Goal: Feedback & Contribution: Leave review/rating

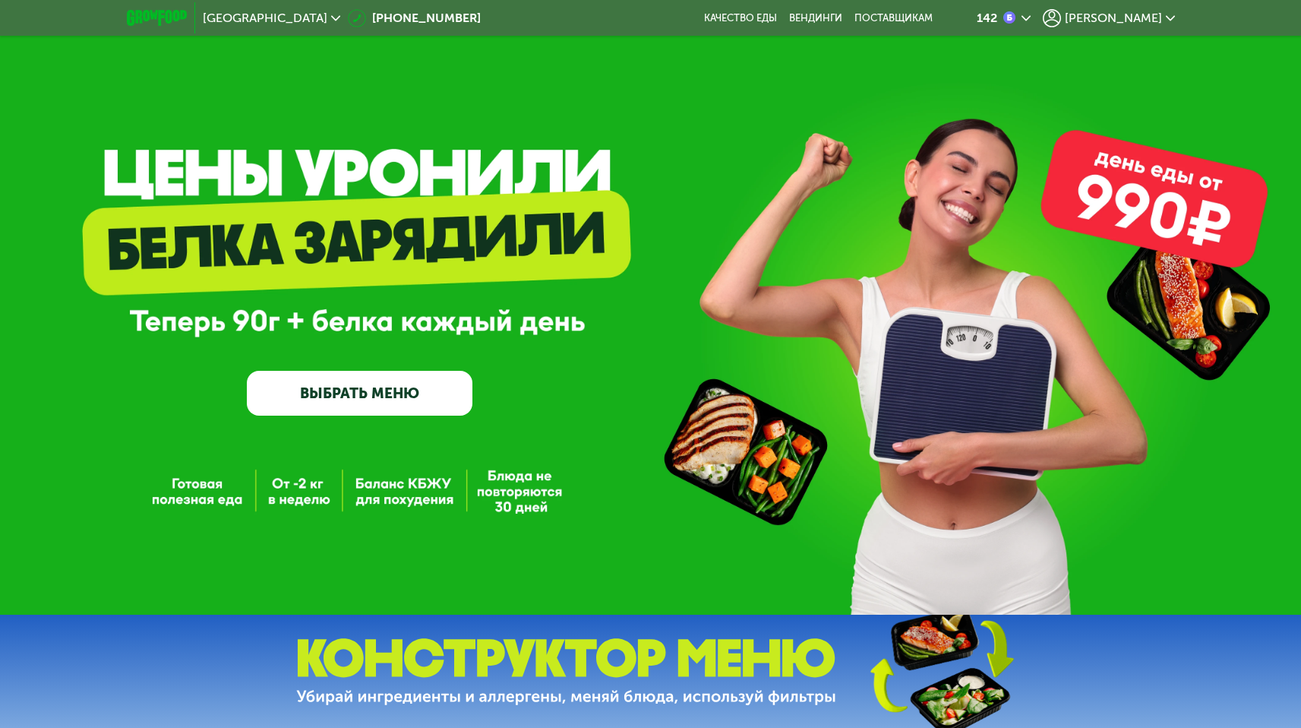
click at [1117, 20] on span "[PERSON_NAME]" at bounding box center [1113, 18] width 97 height 12
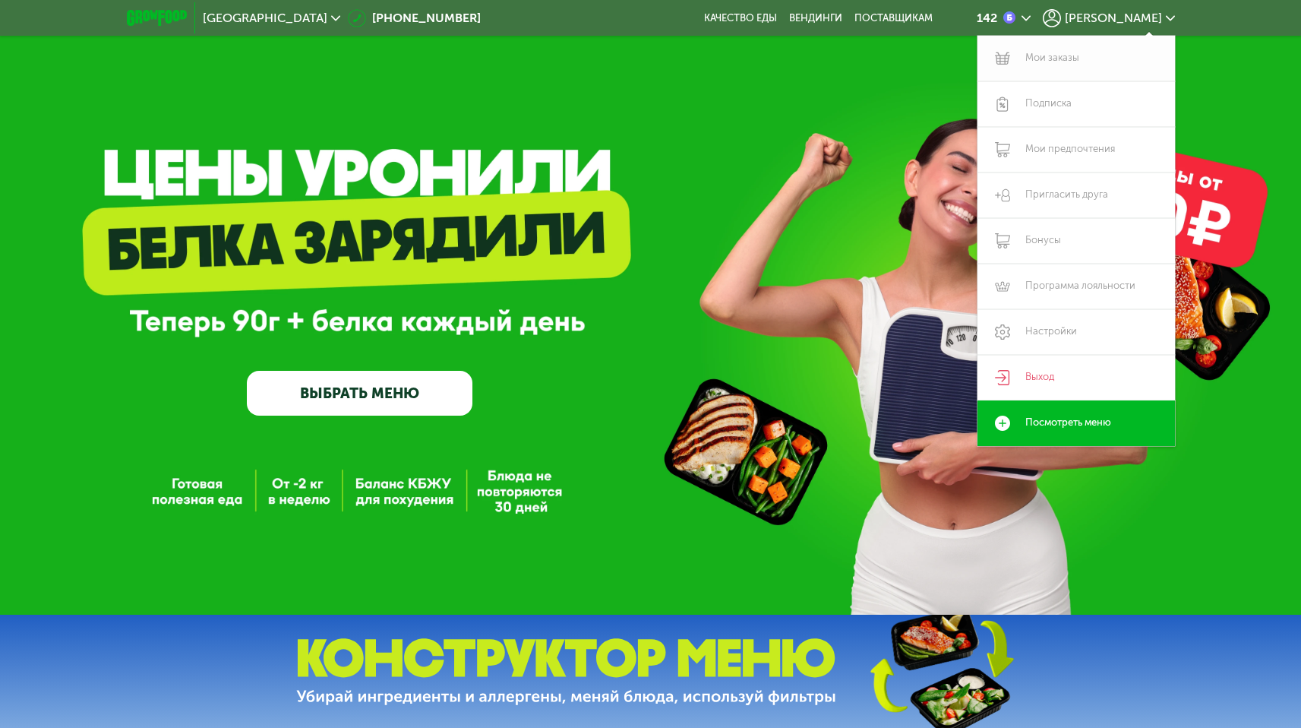
click at [1060, 53] on link "Мои заказы" at bounding box center [1077, 59] width 198 height 46
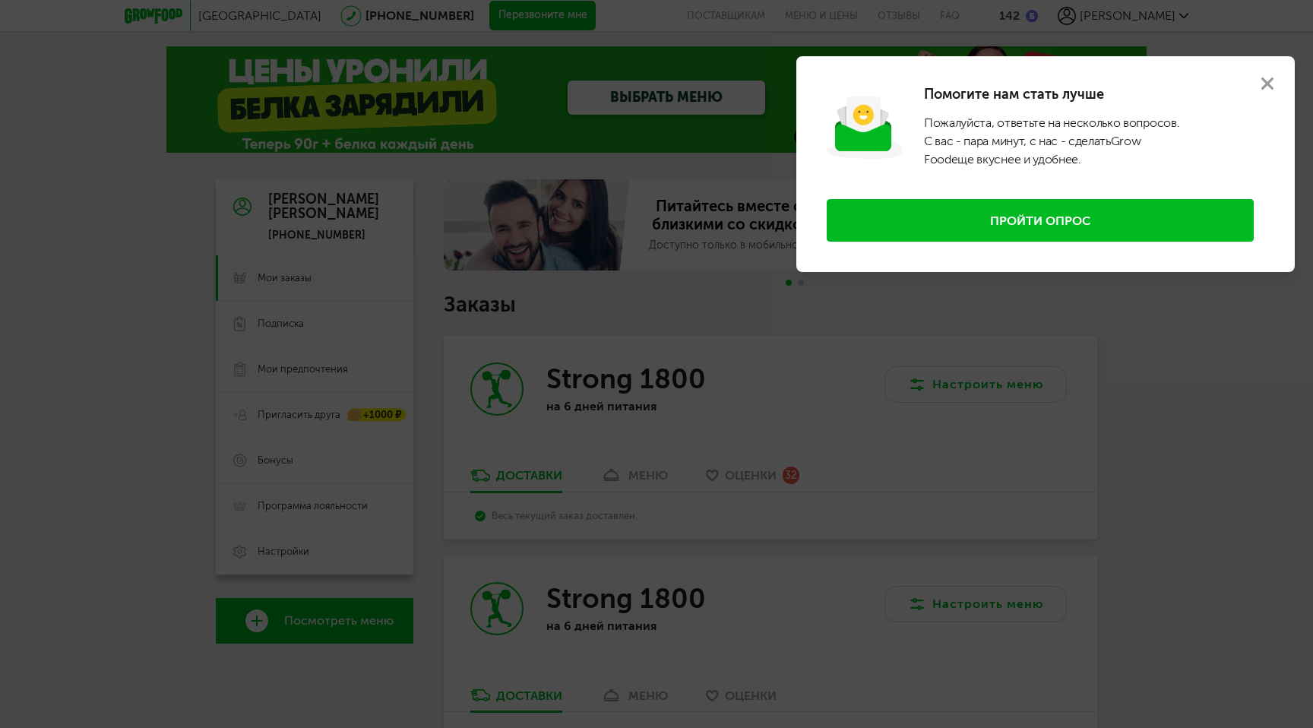
click at [1269, 84] on icon at bounding box center [1267, 83] width 12 height 12
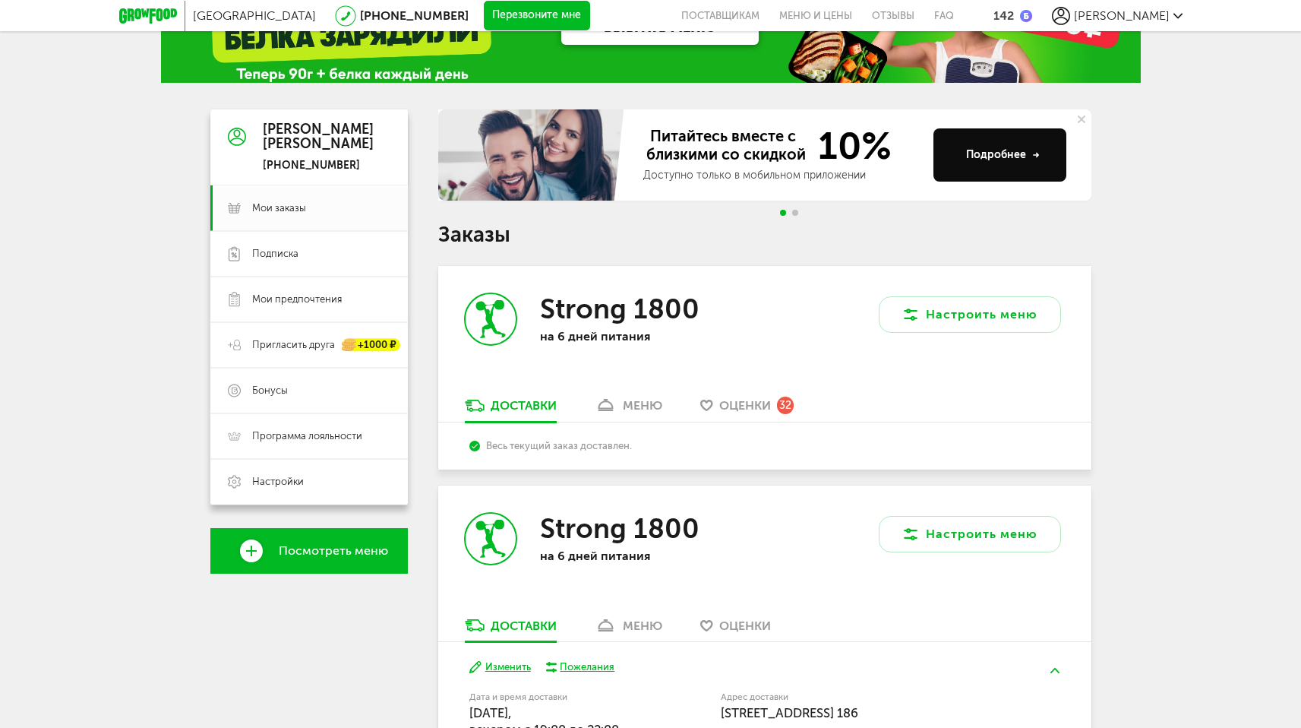
scroll to position [71, 0]
click at [624, 393] on div "Strong 1800 на 6 дней питания" at bounding box center [601, 330] width 327 height 131
click at [626, 401] on div "меню" at bounding box center [643, 404] width 40 height 14
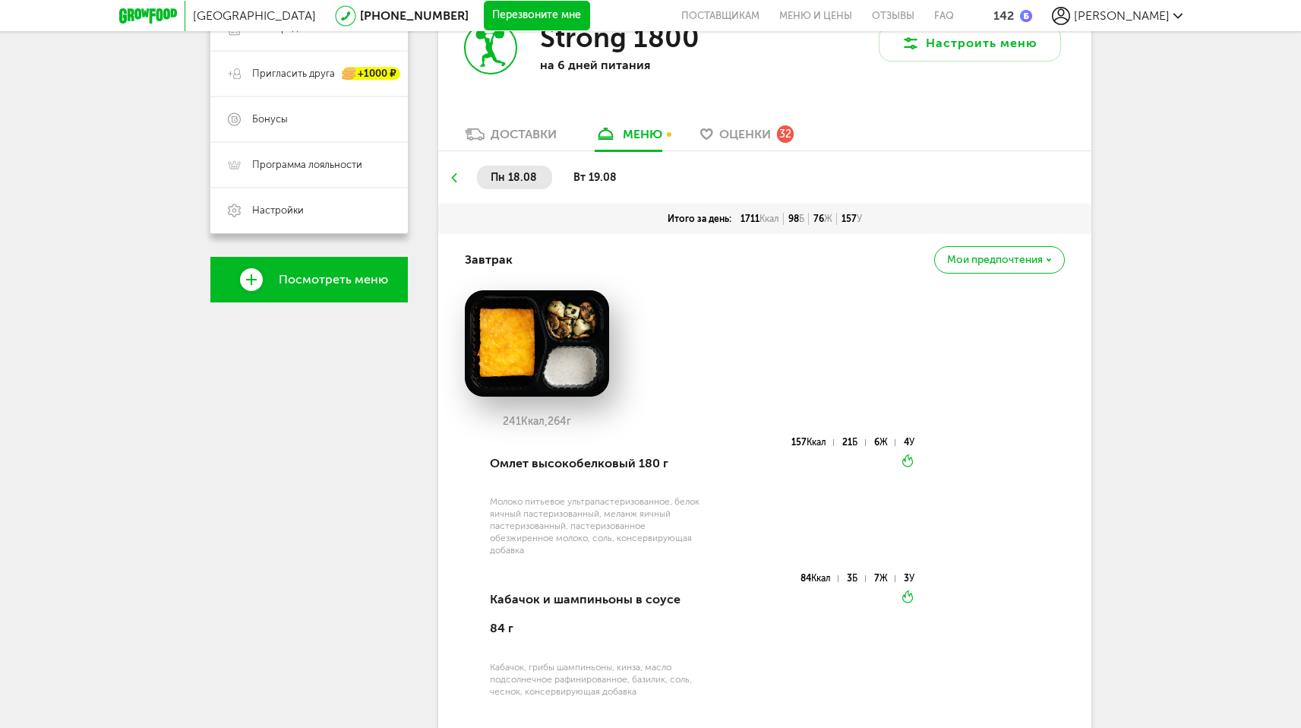
scroll to position [340, 0]
click at [597, 172] on span "вт 19.08" at bounding box center [595, 178] width 43 height 13
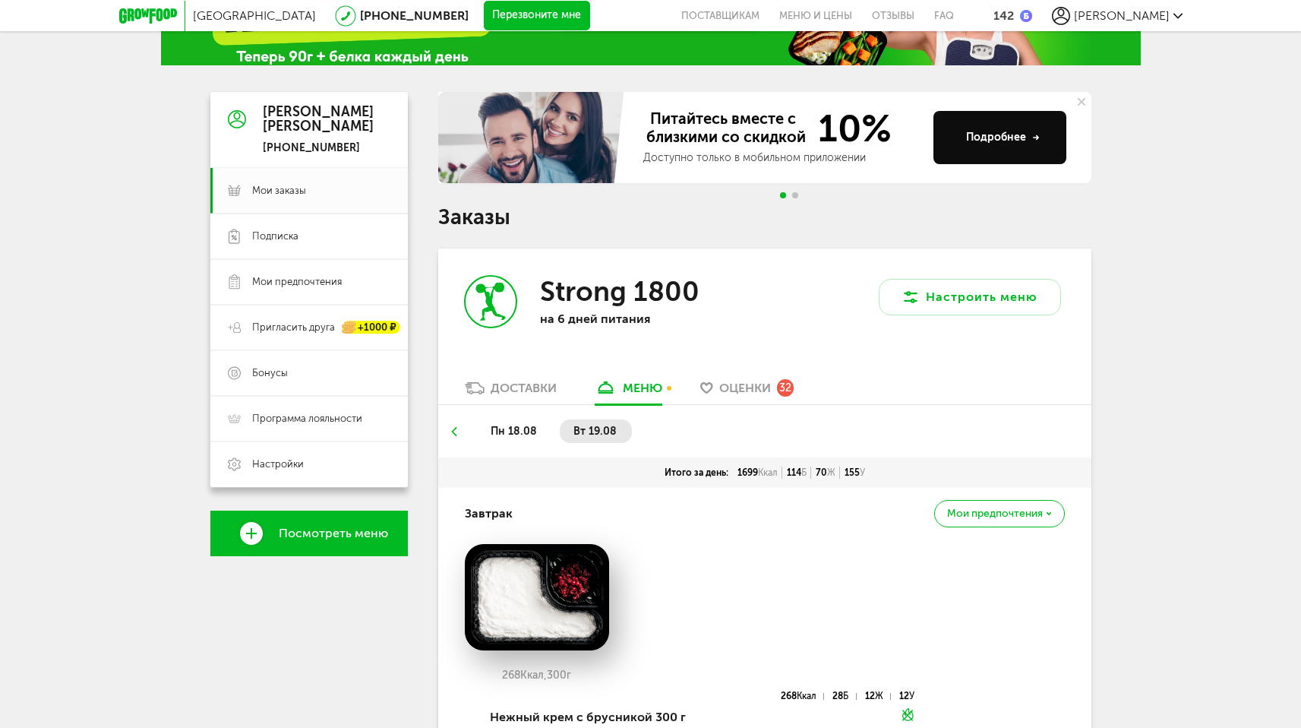
scroll to position [95, 0]
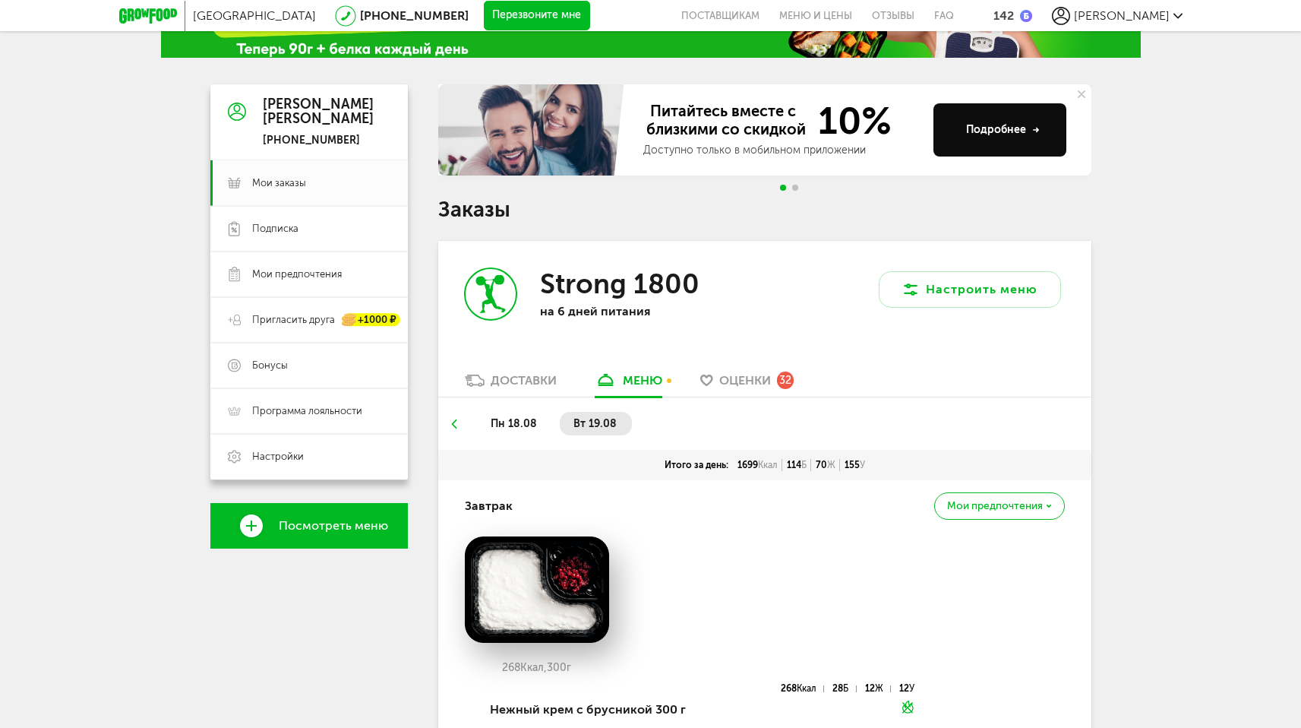
click at [744, 390] on link "Оценки 32" at bounding box center [747, 384] width 109 height 24
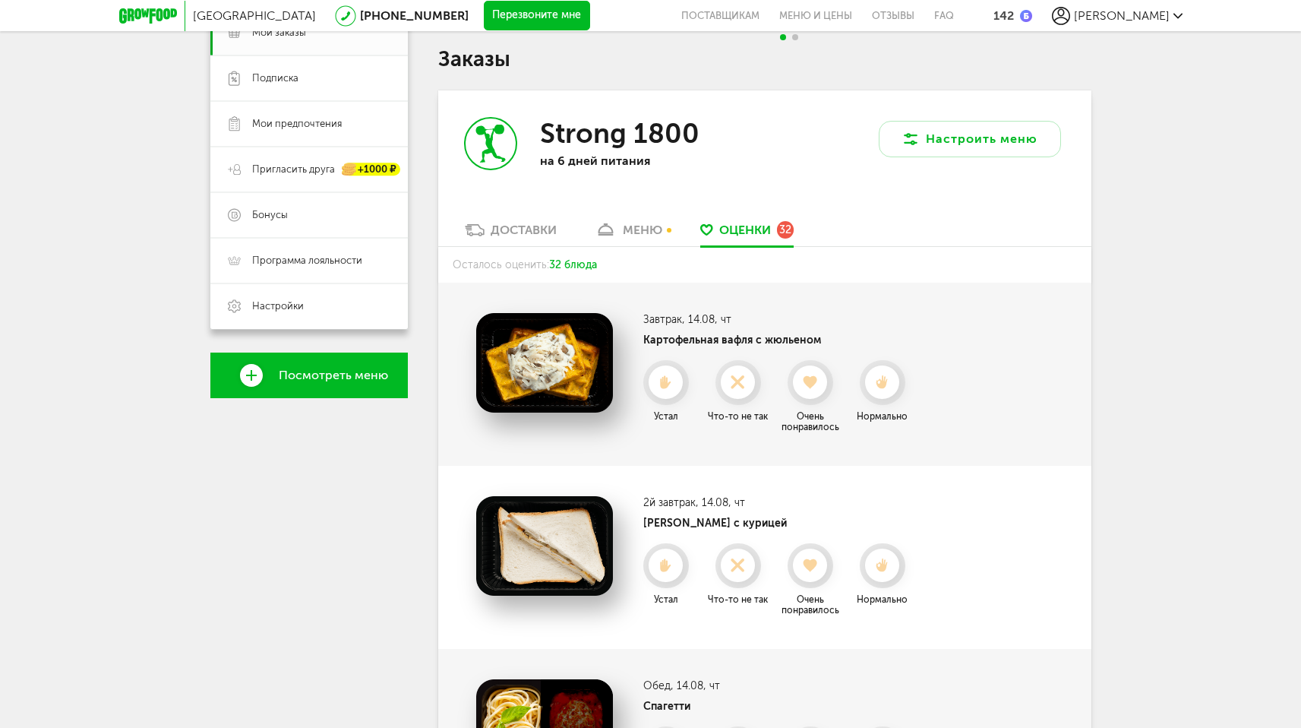
scroll to position [258, 0]
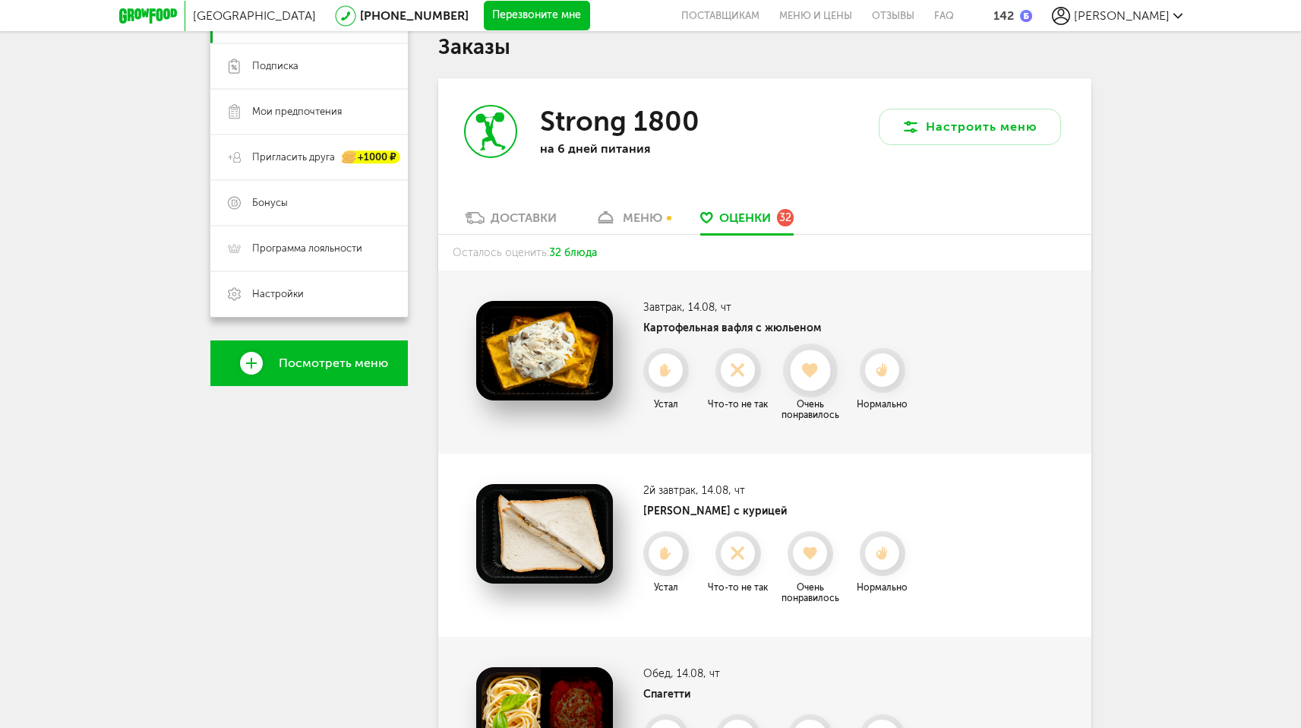
click at [809, 366] on use at bounding box center [810, 369] width 17 height 15
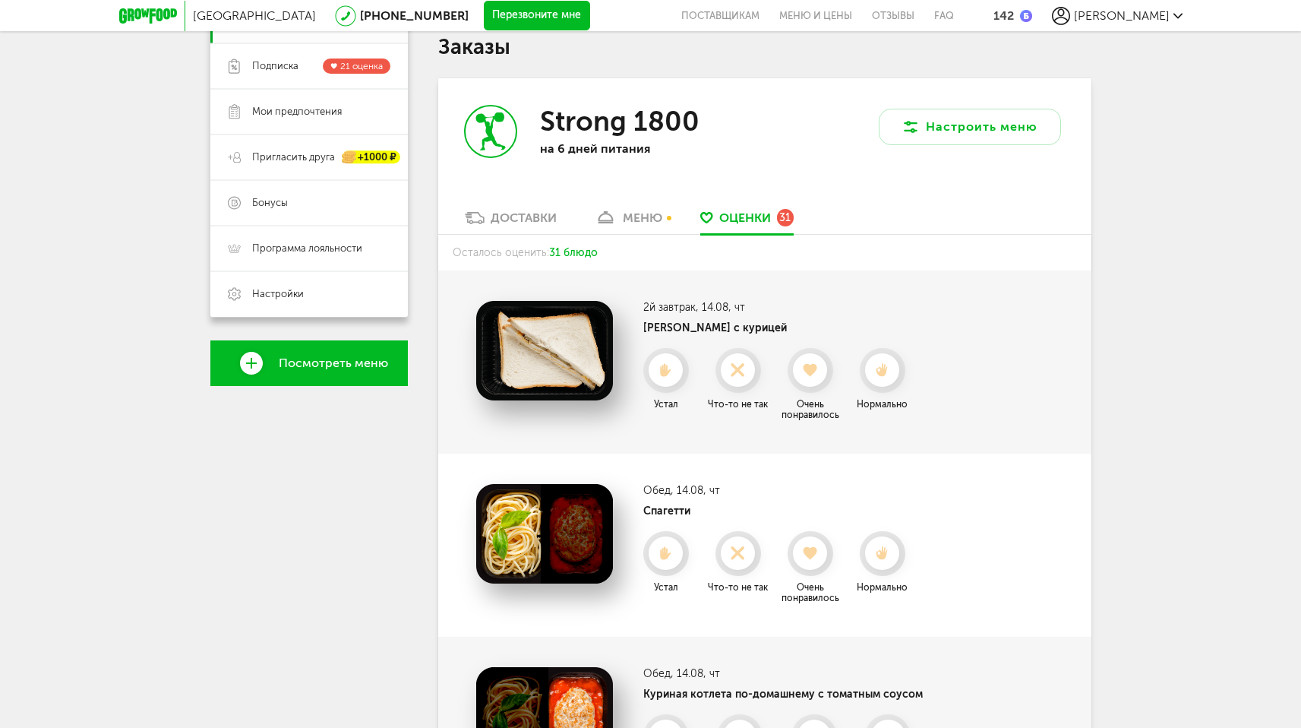
click at [809, 366] on use at bounding box center [811, 370] width 14 height 13
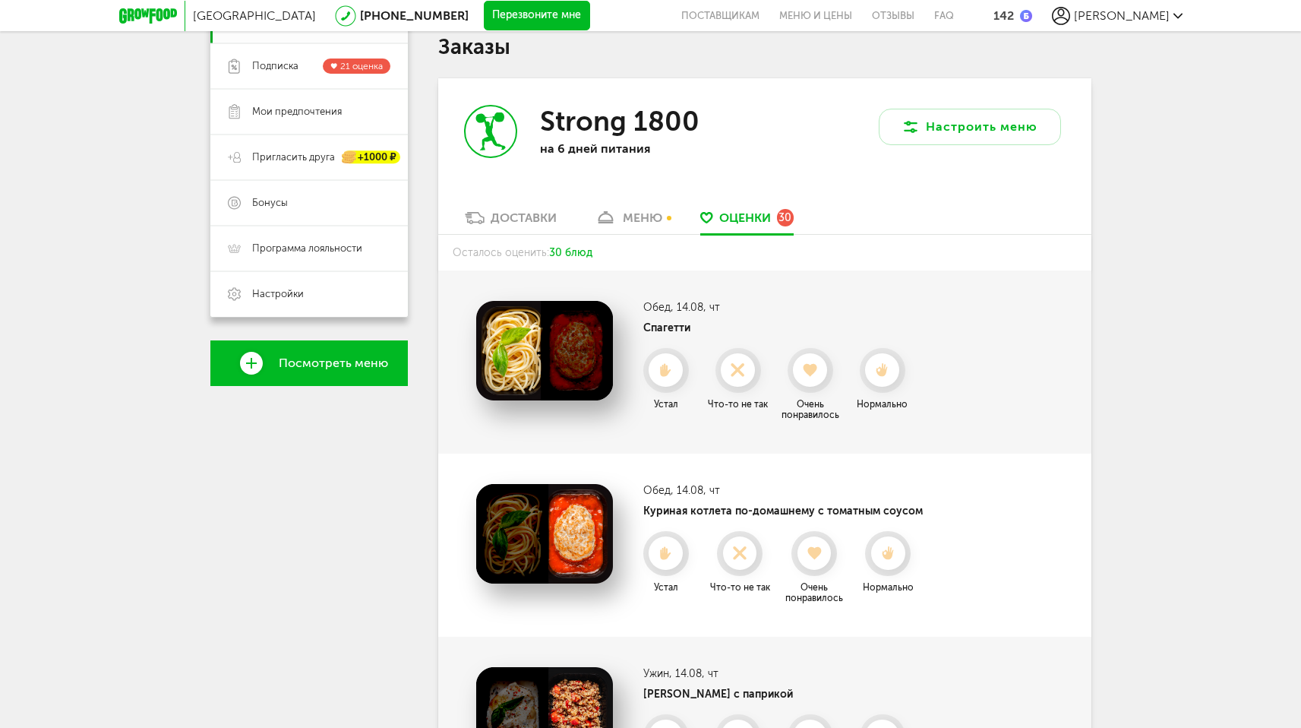
click at [809, 366] on use at bounding box center [811, 370] width 14 height 13
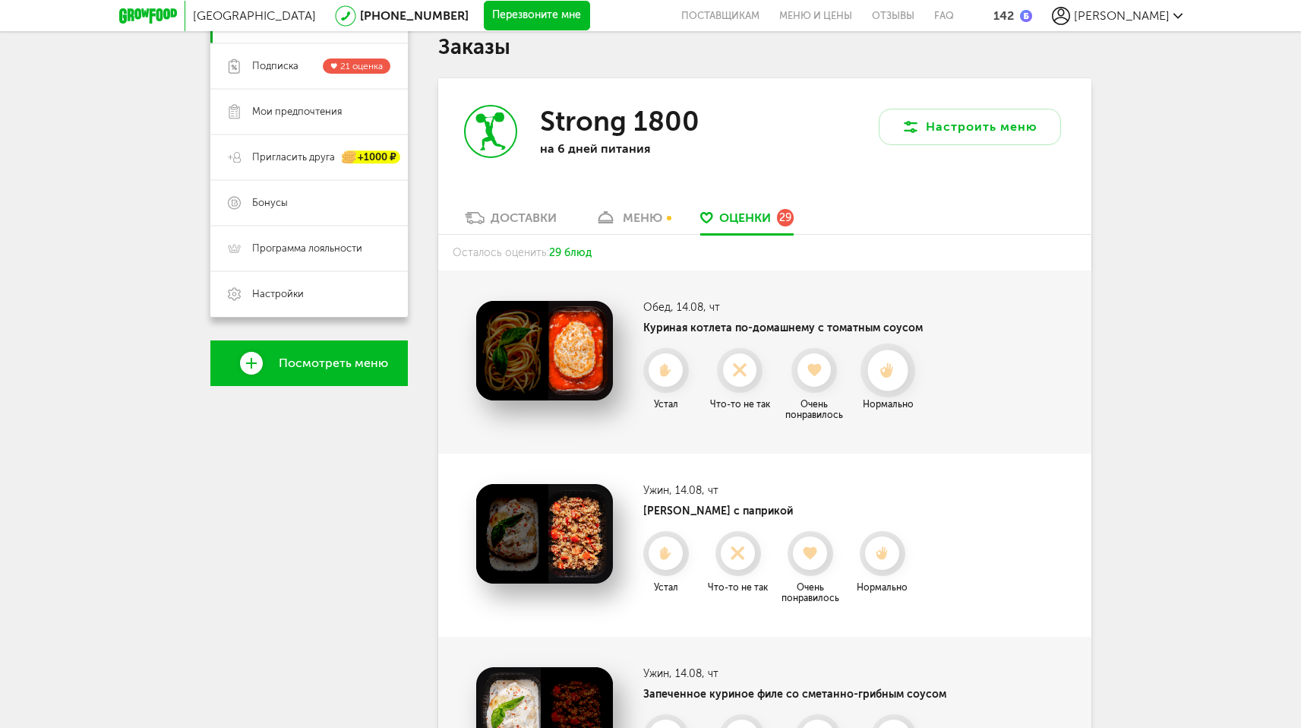
click at [871, 377] on icon at bounding box center [888, 370] width 40 height 17
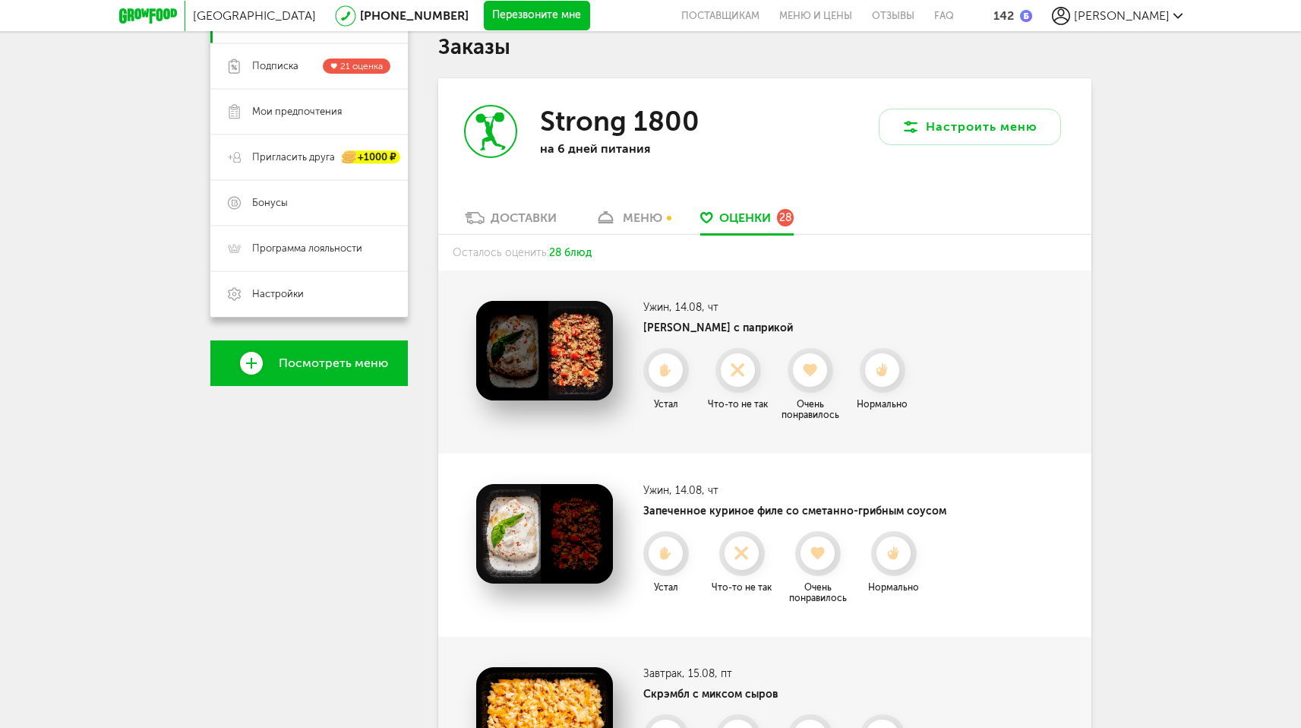
click at [871, 377] on icon at bounding box center [881, 370] width 33 height 14
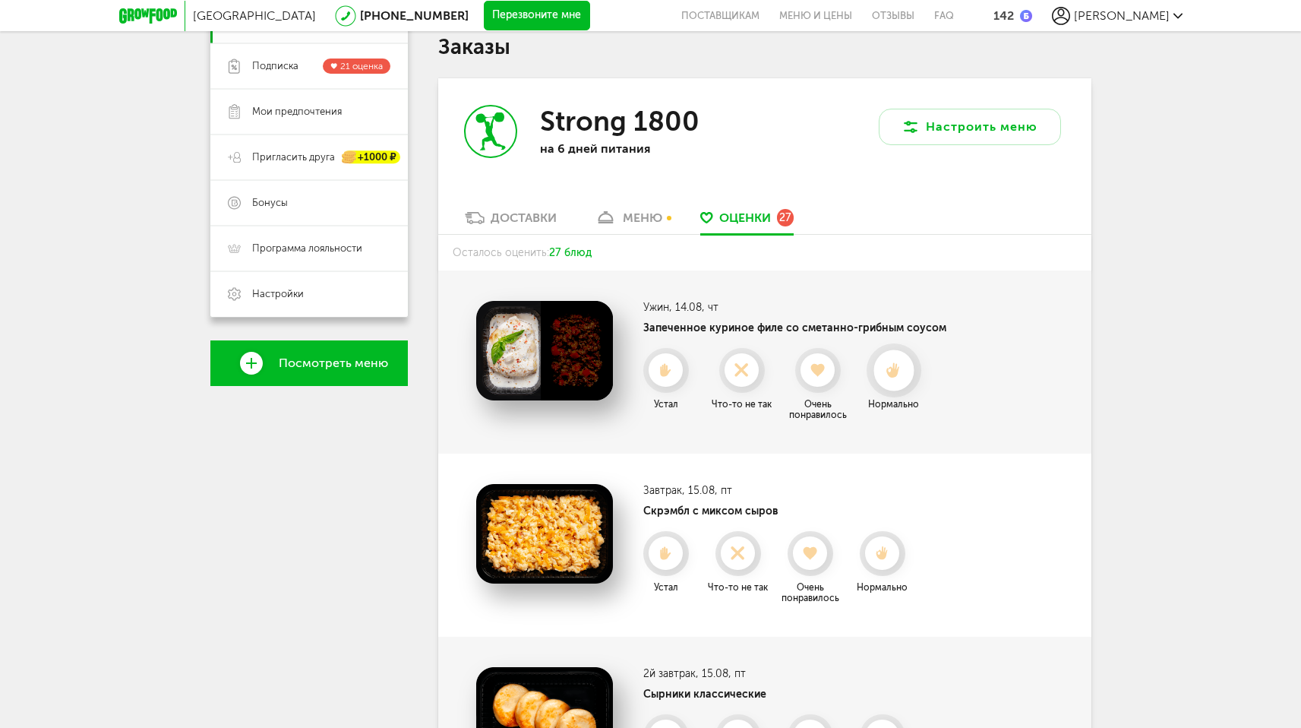
click at [884, 377] on icon at bounding box center [894, 370] width 40 height 17
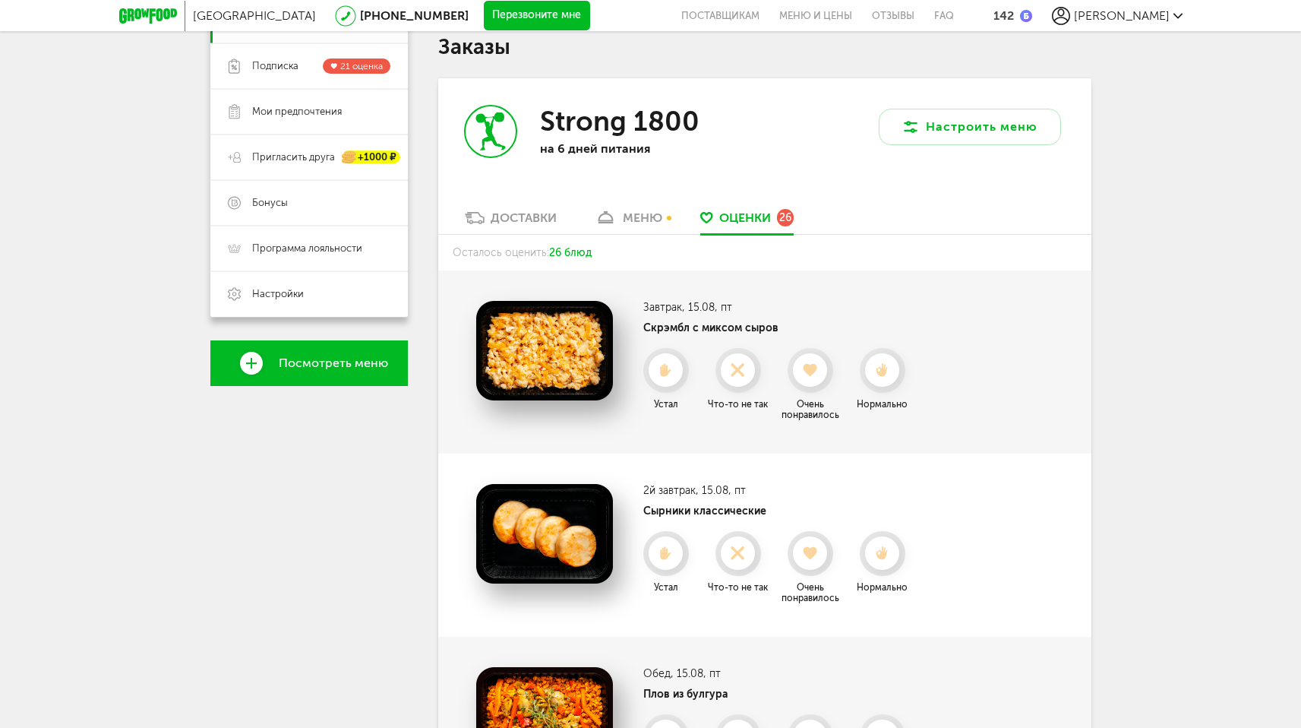
click at [884, 377] on icon at bounding box center [881, 370] width 33 height 14
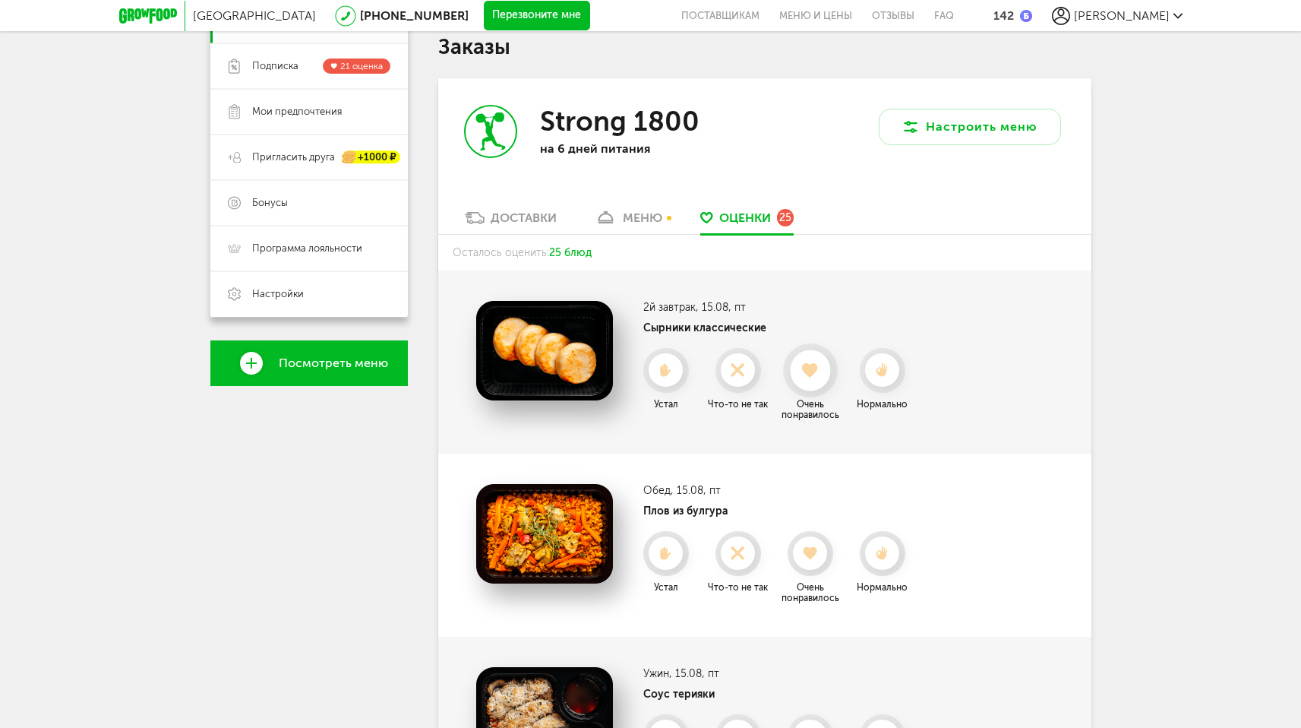
click at [817, 373] on icon at bounding box center [810, 370] width 40 height 17
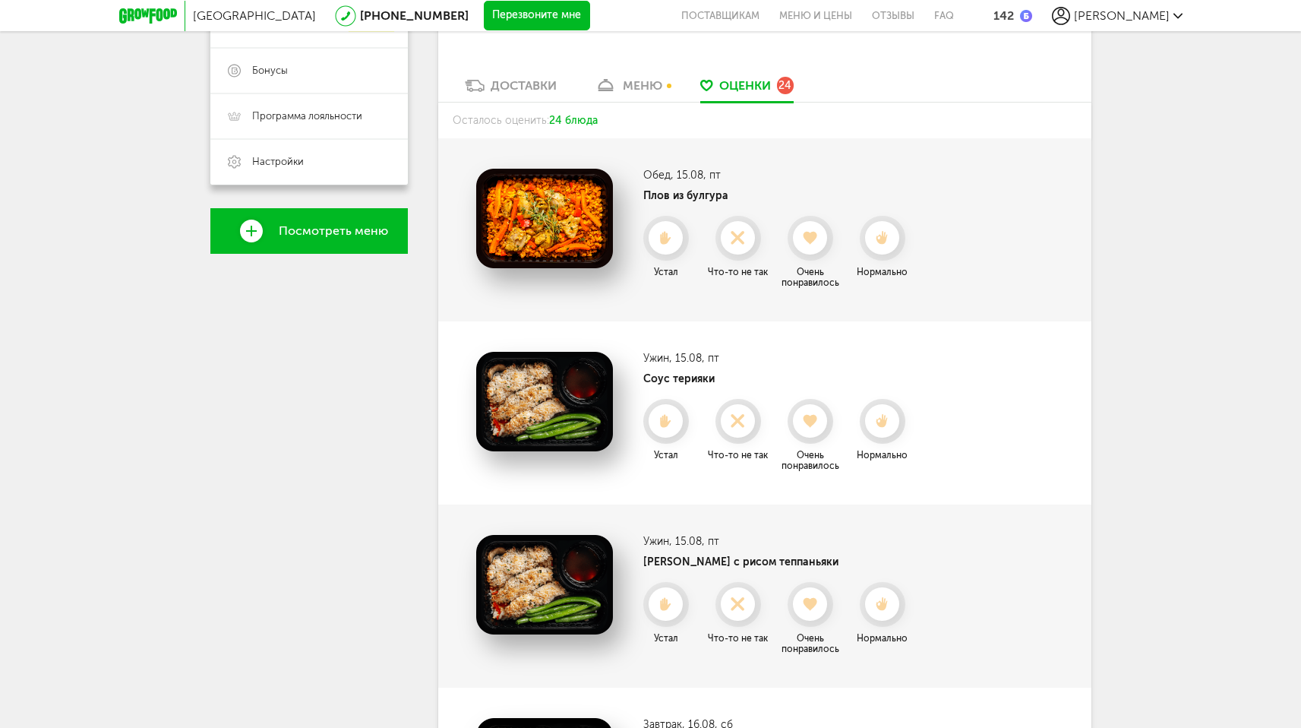
scroll to position [391, 0]
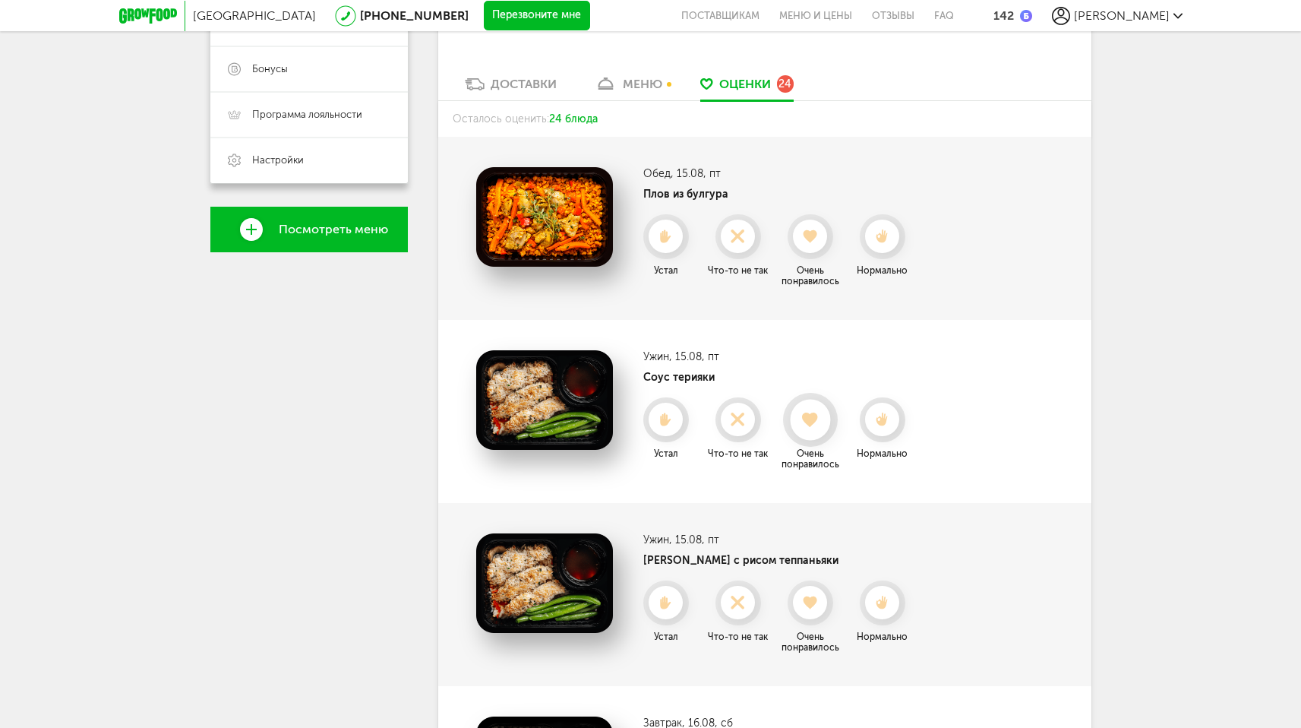
click at [816, 416] on use at bounding box center [810, 419] width 17 height 15
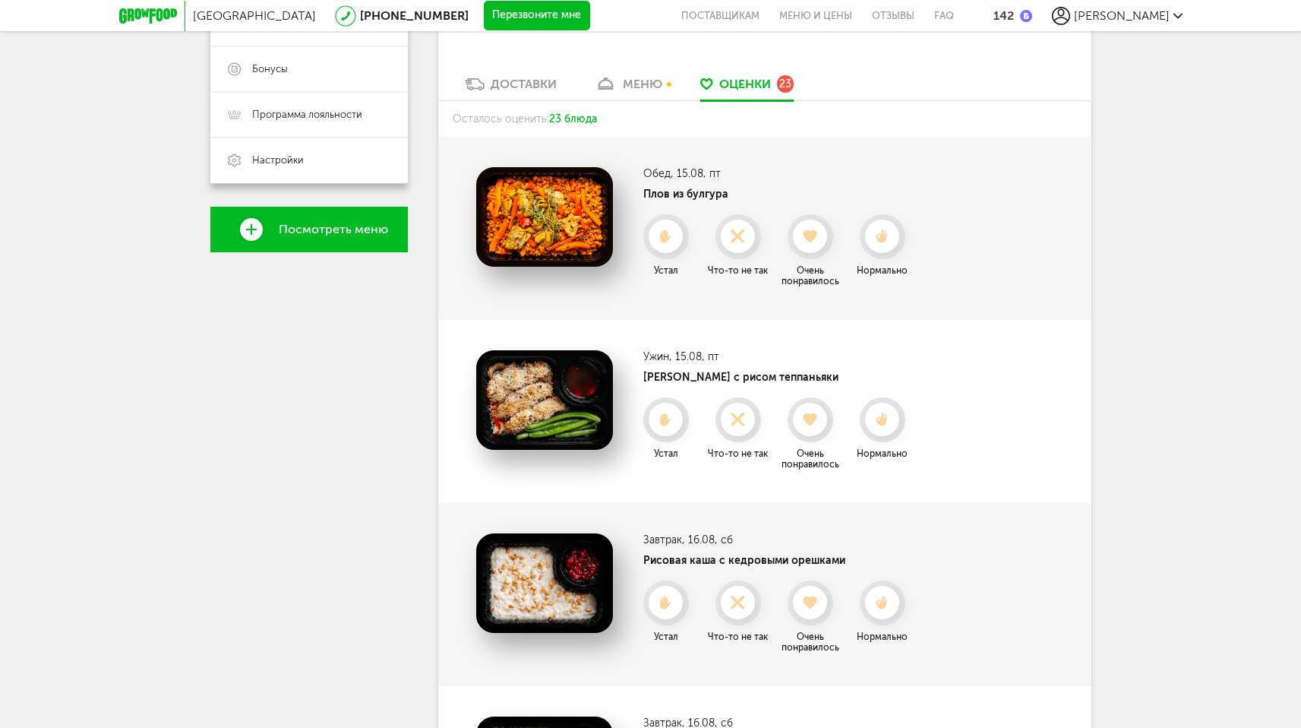
click at [816, 416] on use at bounding box center [811, 419] width 14 height 13
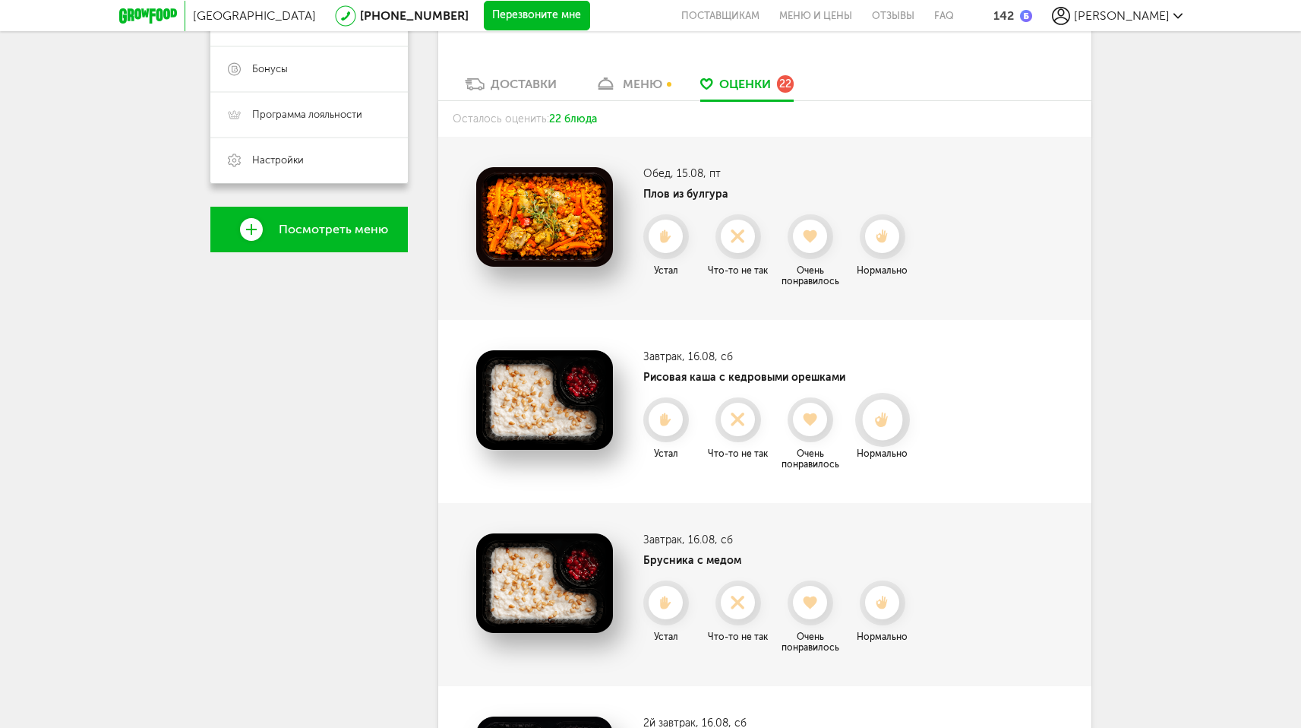
click at [880, 428] on div at bounding box center [882, 420] width 40 height 40
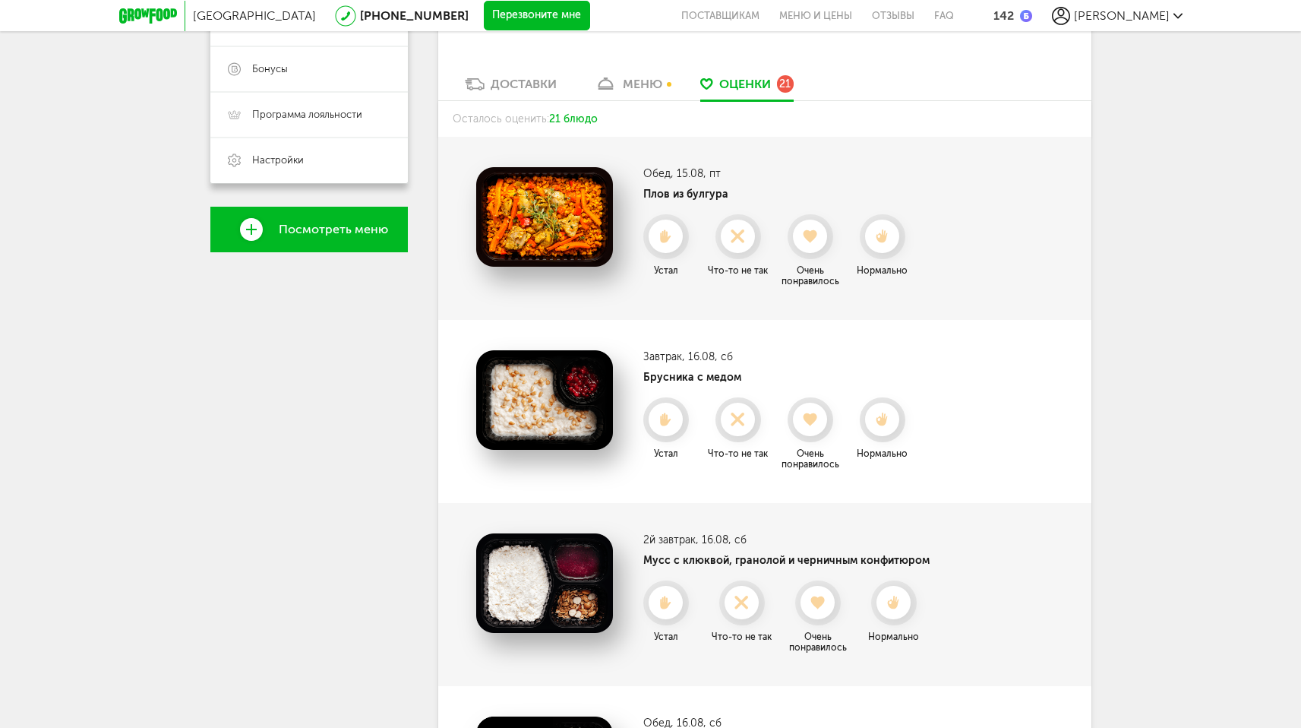
click at [880, 428] on div at bounding box center [881, 419] width 33 height 33
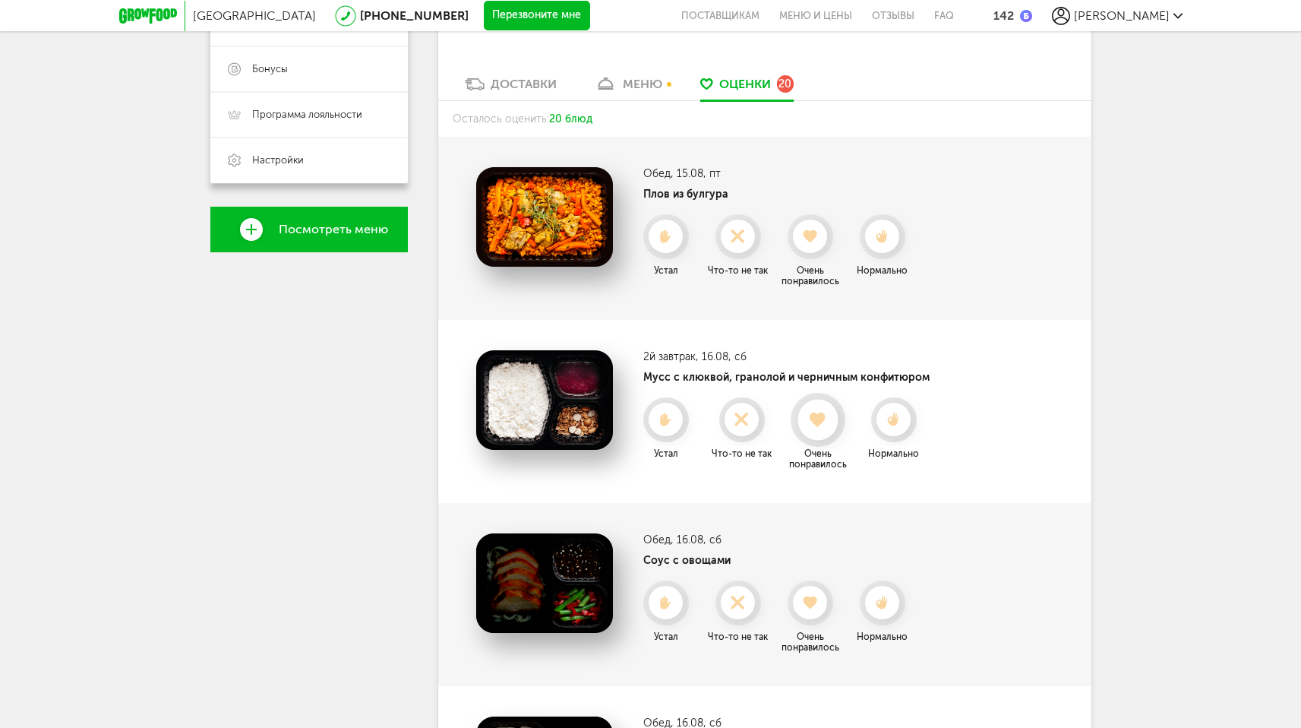
click at [807, 425] on icon at bounding box center [818, 420] width 40 height 17
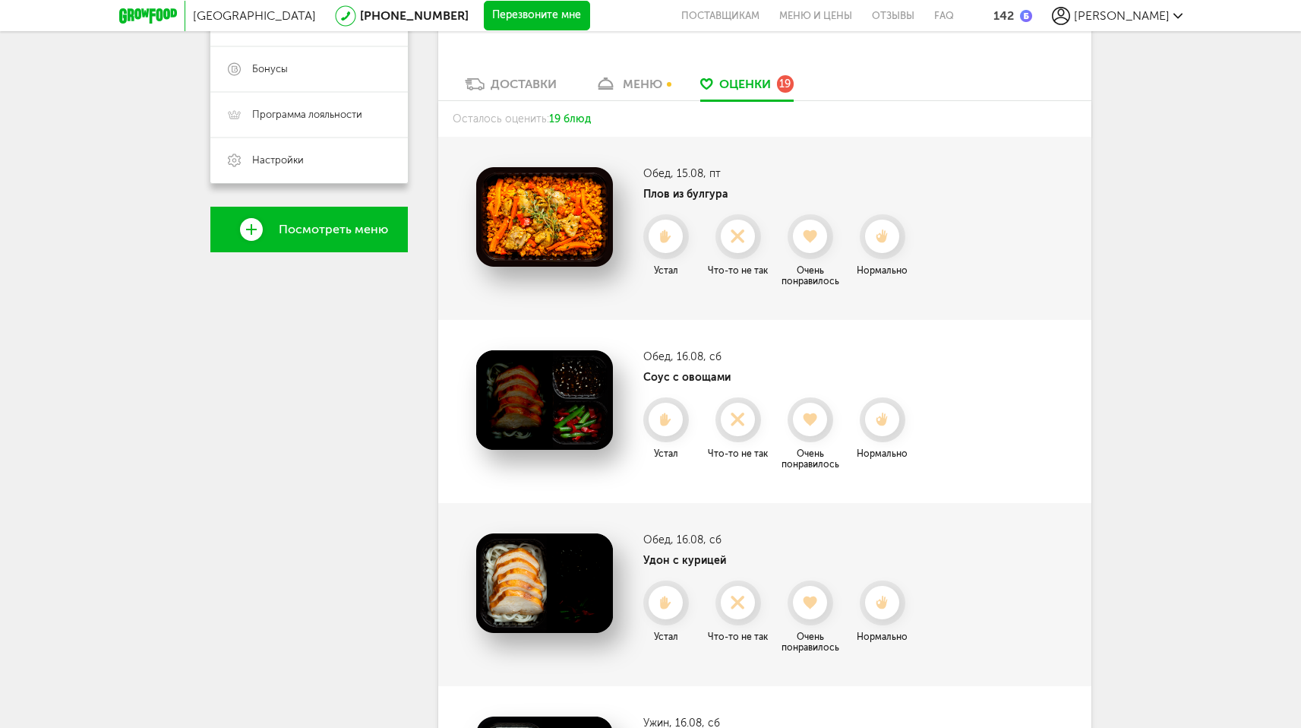
click at [807, 425] on icon at bounding box center [809, 419] width 33 height 14
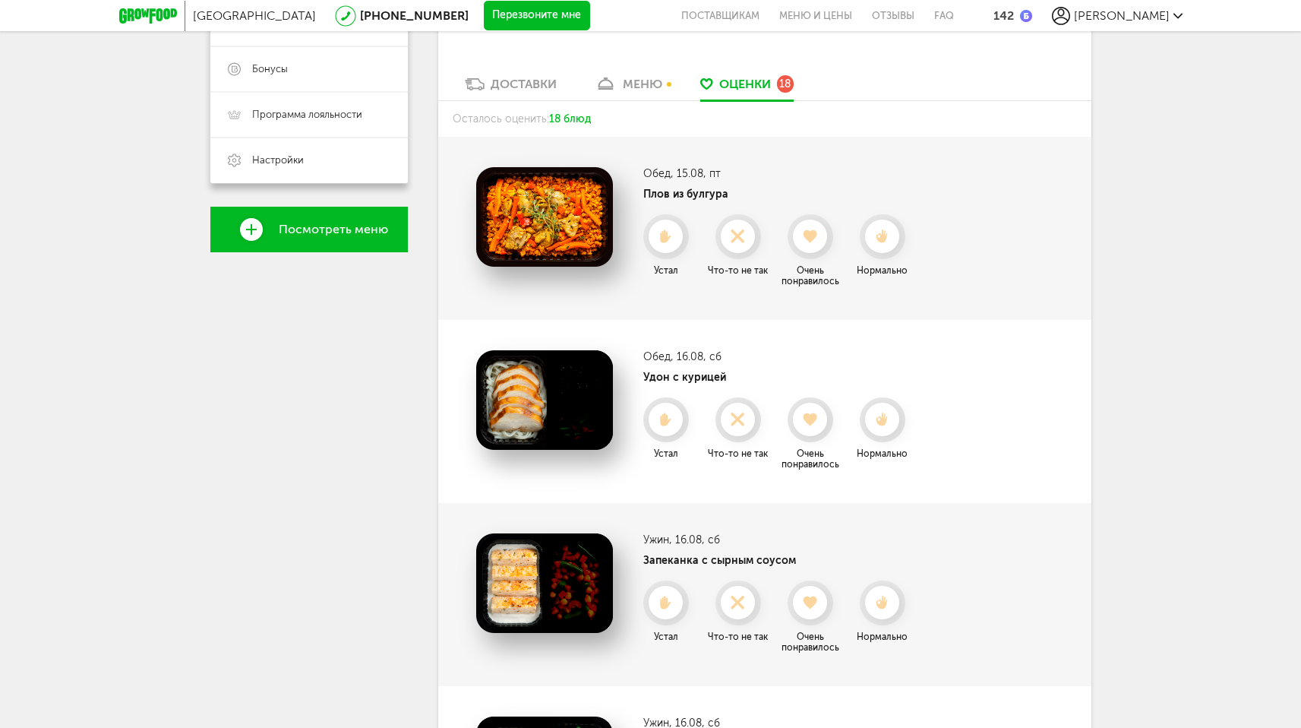
click at [807, 425] on icon at bounding box center [809, 419] width 33 height 14
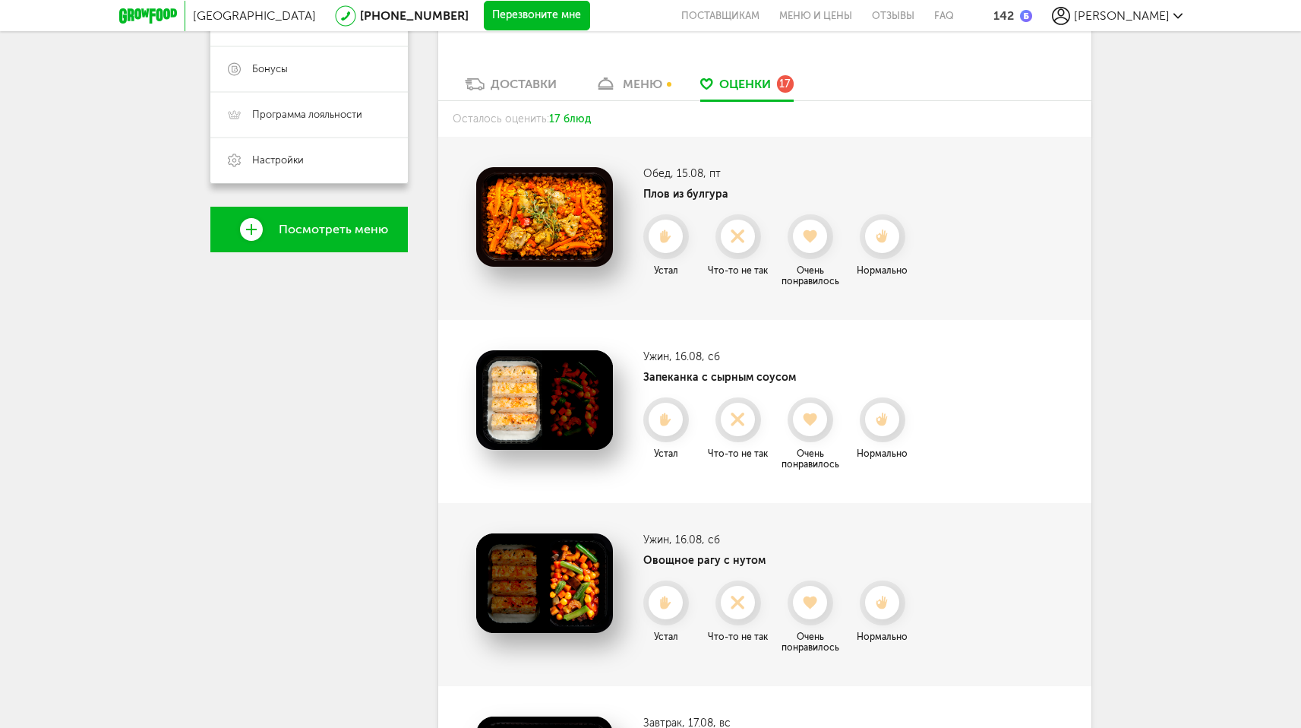
click at [807, 425] on icon at bounding box center [809, 419] width 33 height 14
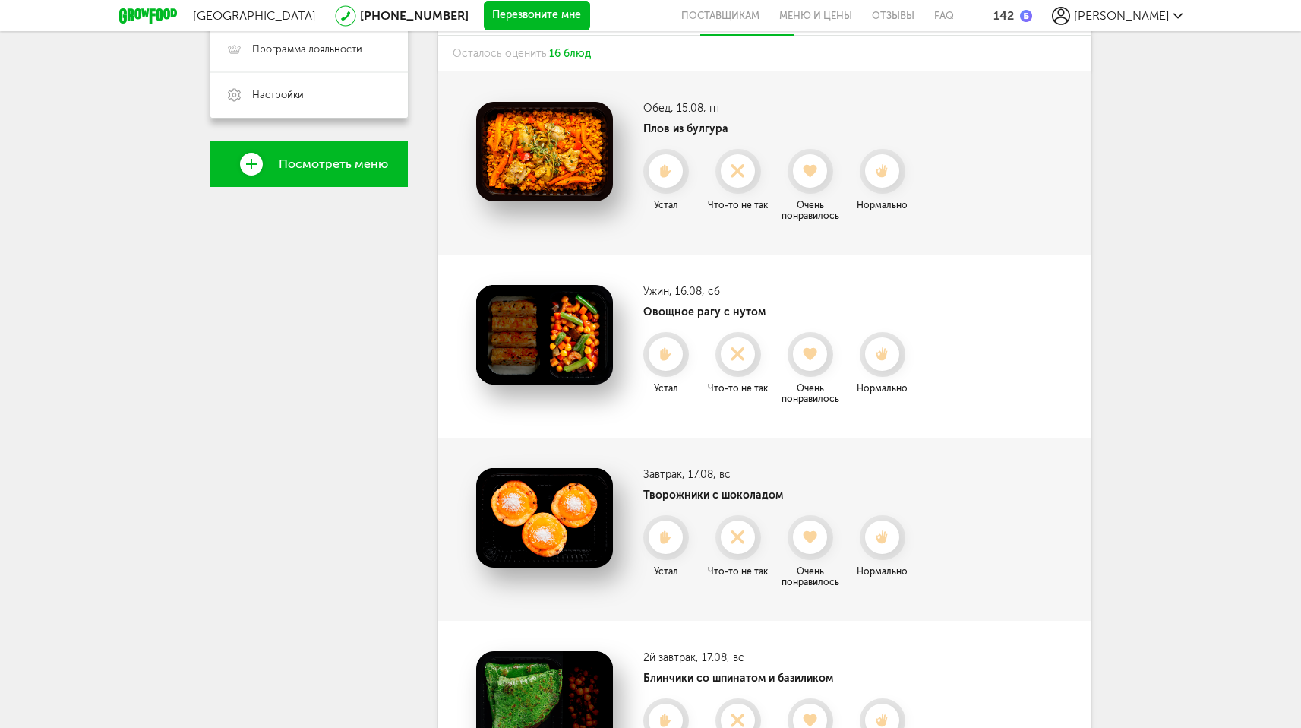
scroll to position [457, 0]
click at [813, 534] on use at bounding box center [810, 536] width 17 height 15
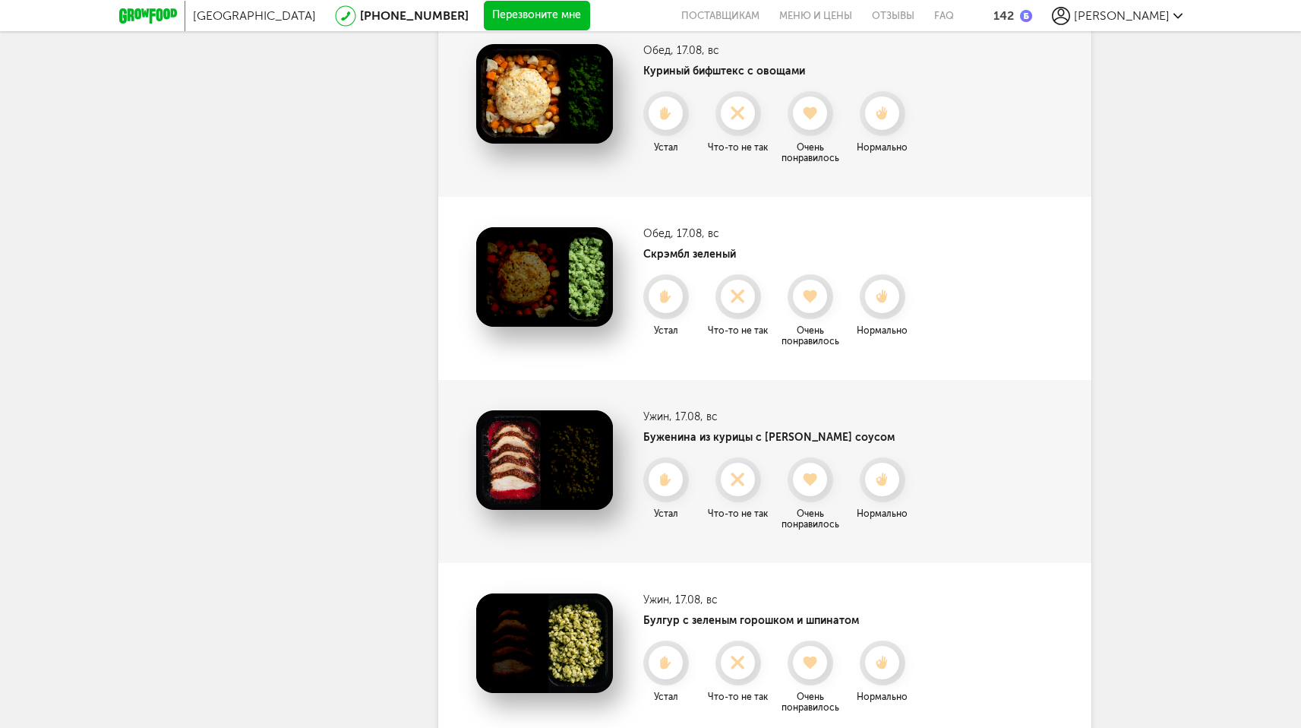
scroll to position [1440, 0]
